Goal: Information Seeking & Learning: Learn about a topic

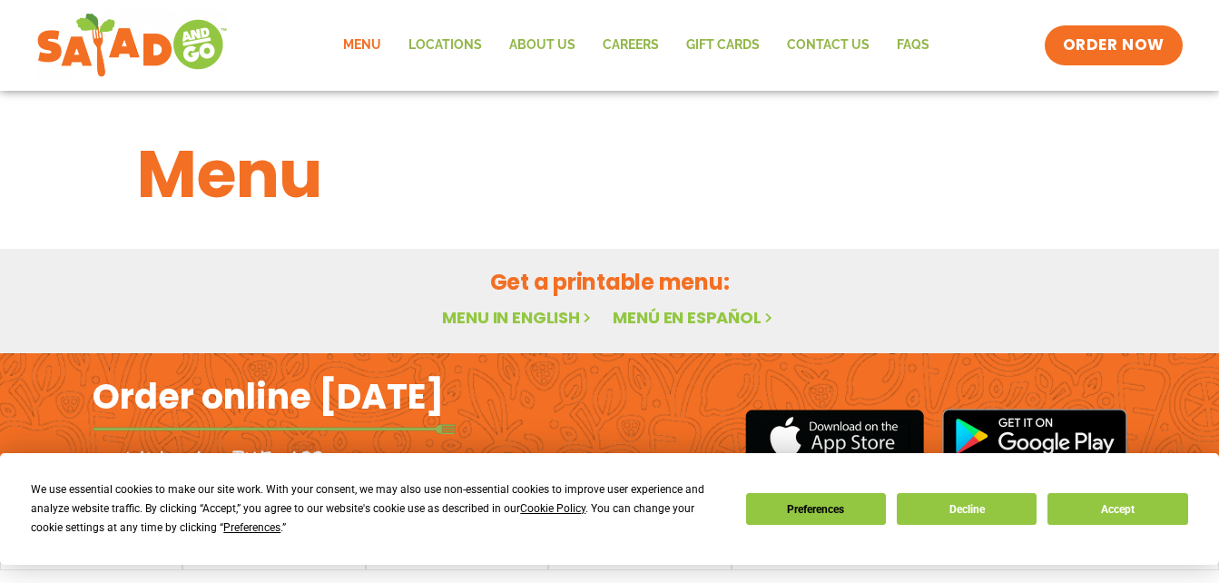
click at [504, 315] on link "Menu in English" at bounding box center [518, 317] width 152 height 23
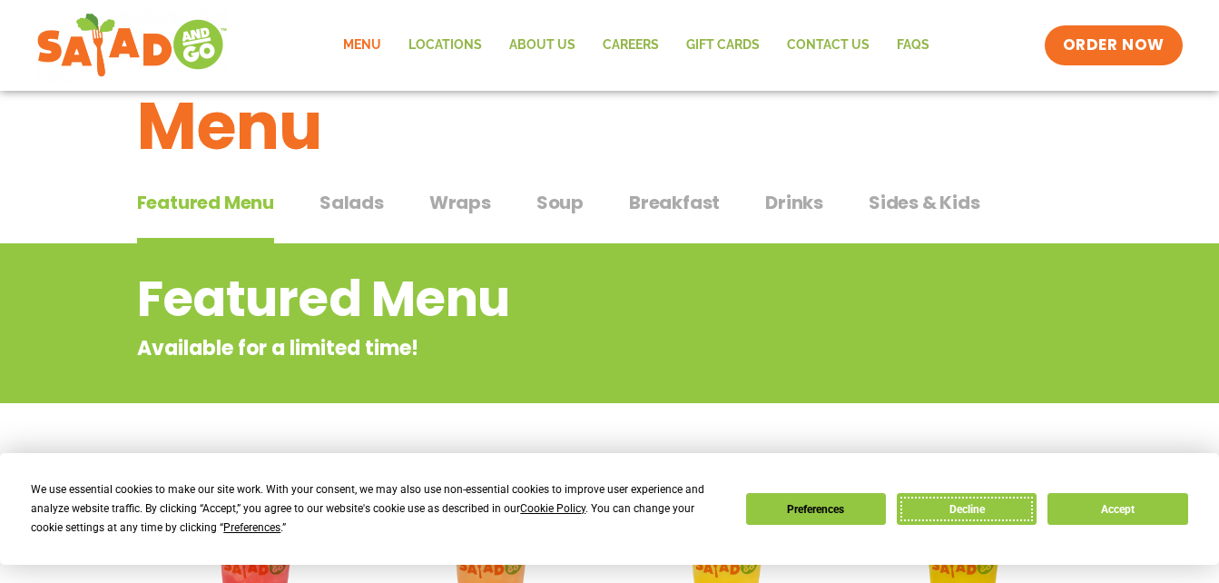
click at [962, 503] on button "Decline" at bounding box center [967, 509] width 140 height 32
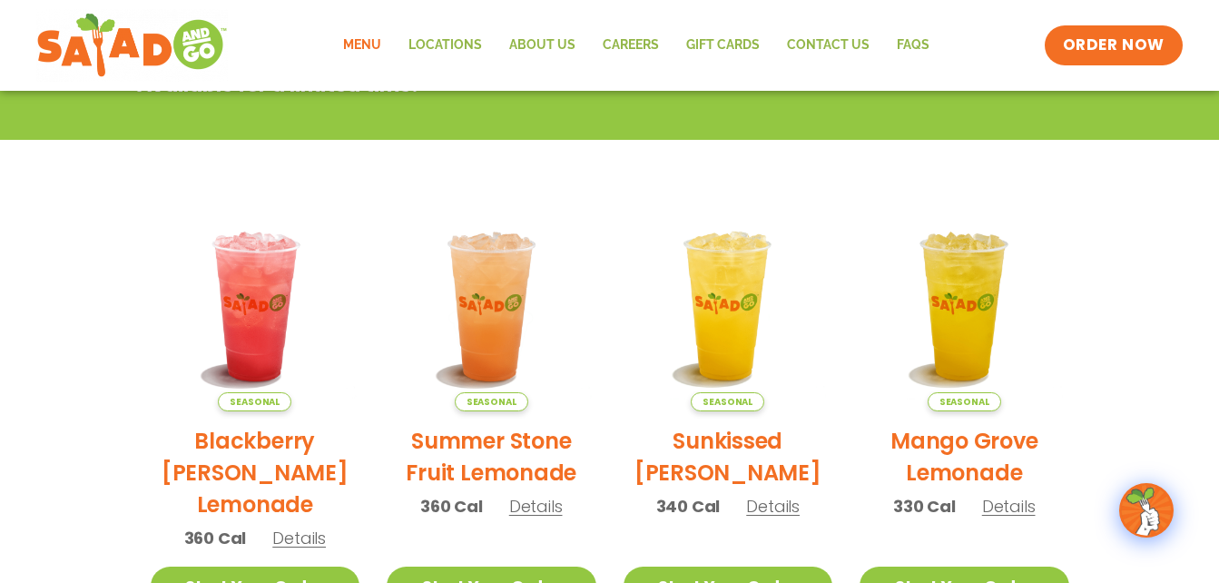
scroll to position [128, 0]
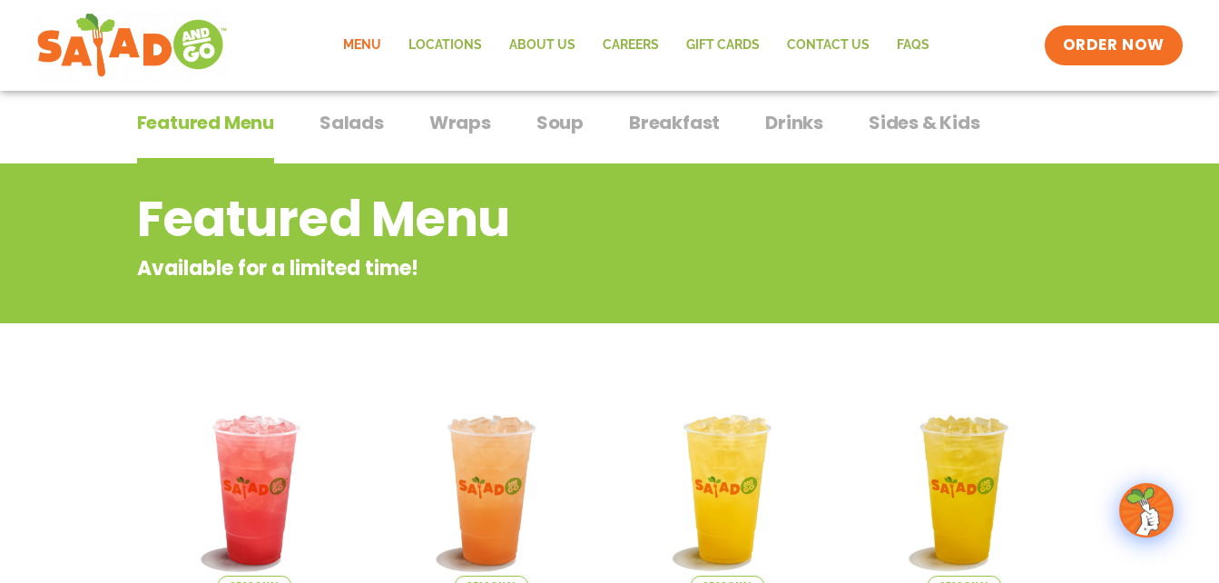
click at [359, 123] on span "Salads" at bounding box center [352, 122] width 64 height 27
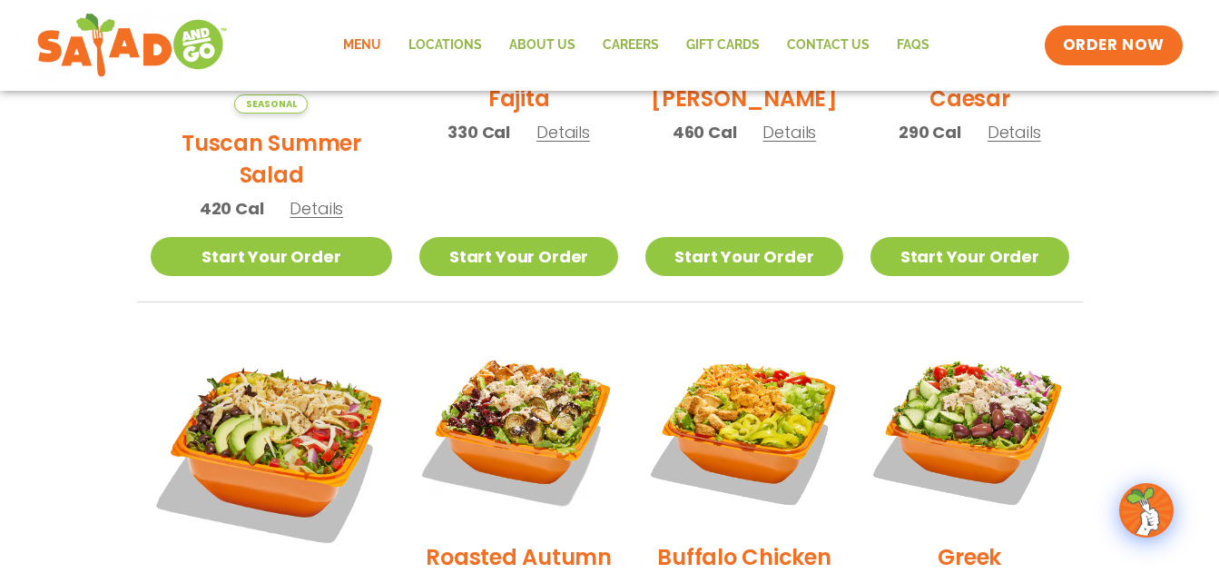
scroll to position [854, 0]
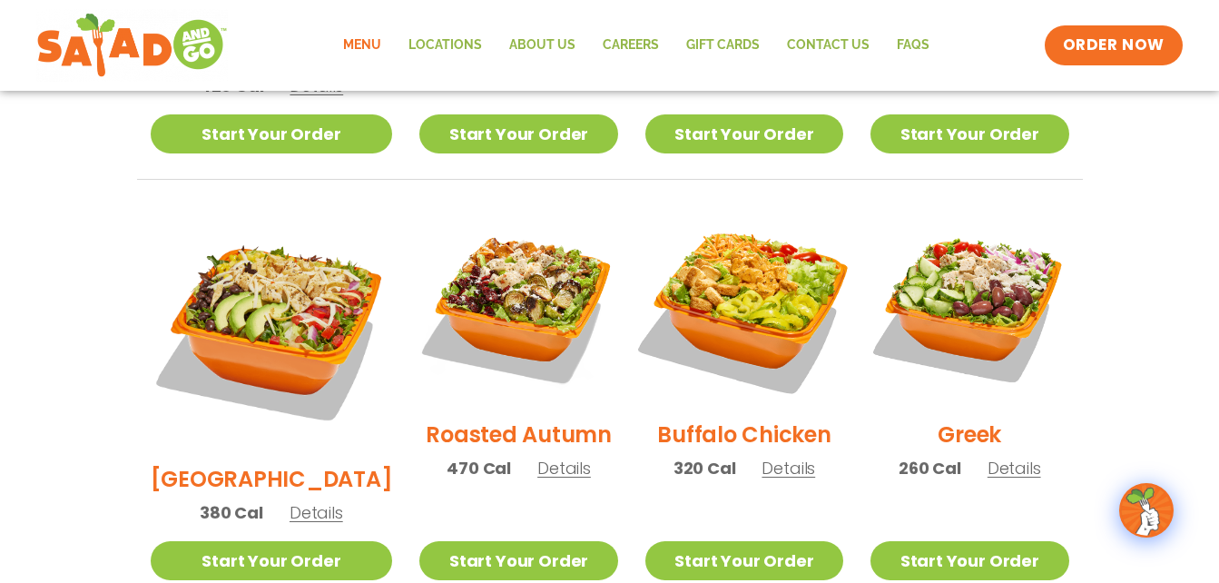
click at [704, 301] on img at bounding box center [744, 306] width 232 height 232
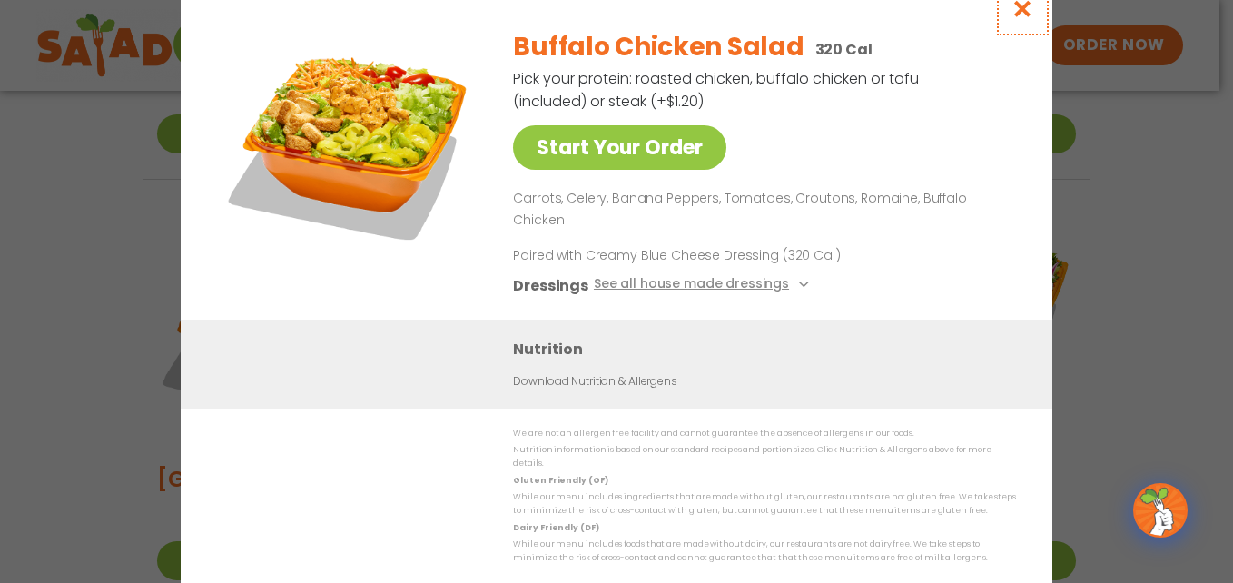
click at [1021, 18] on icon "Close modal" at bounding box center [1022, 8] width 23 height 19
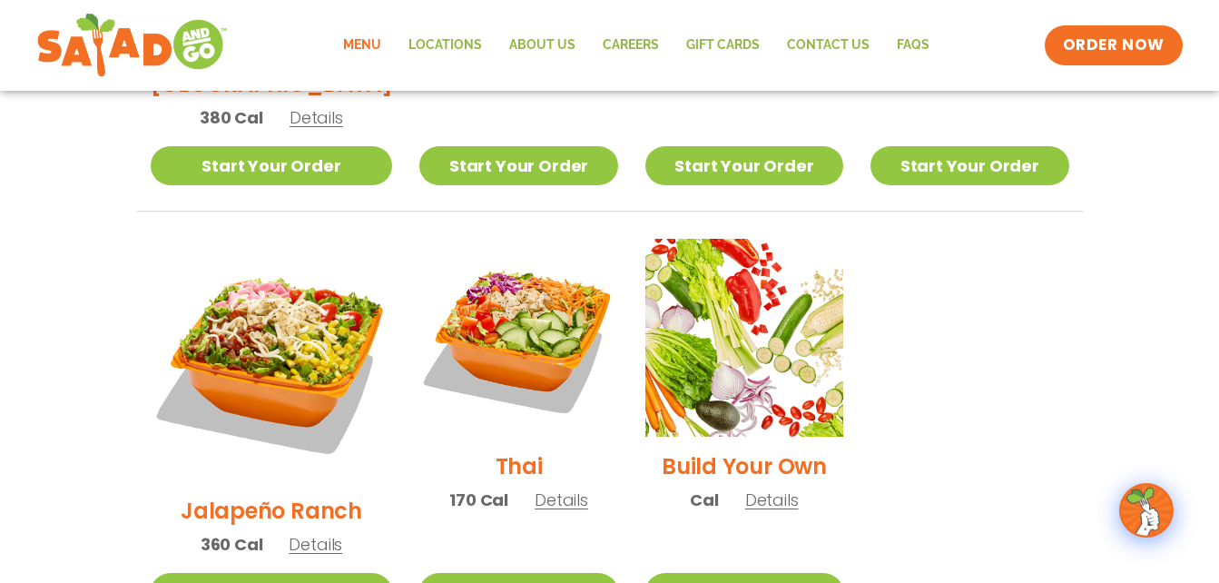
scroll to position [1243, 0]
